Goal: Navigation & Orientation: Find specific page/section

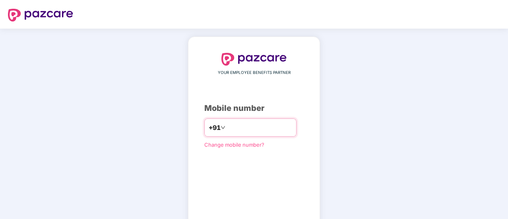
click at [227, 124] on input "number" at bounding box center [259, 127] width 65 height 13
type input "**********"
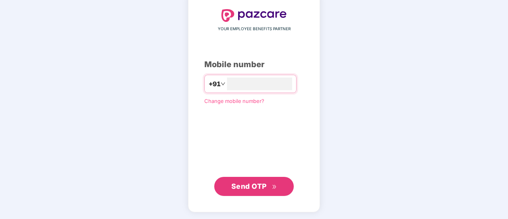
click at [259, 190] on span "Send OTP" at bounding box center [248, 186] width 35 height 8
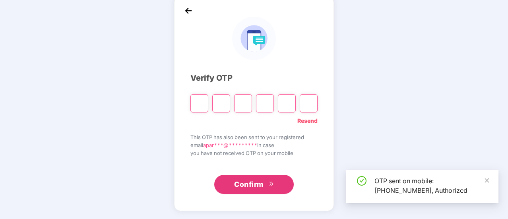
scroll to position [40, 0]
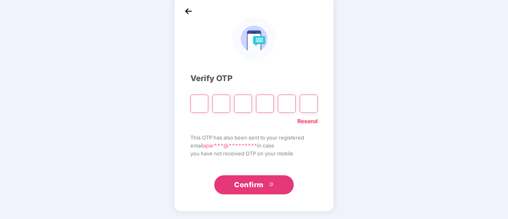
paste input "*"
type input "*"
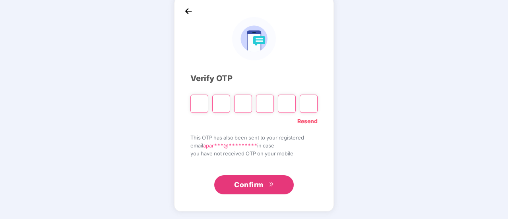
type input "*"
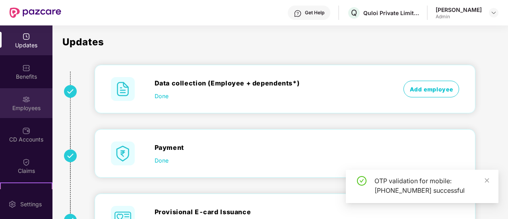
click at [21, 107] on div "Employees" at bounding box center [26, 108] width 52 height 8
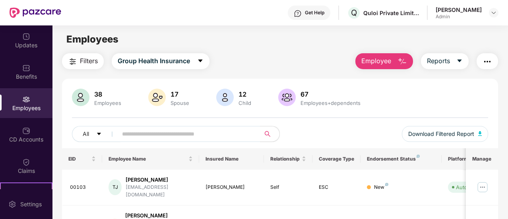
scroll to position [119, 0]
